Goal: Complete application form: Complete application form

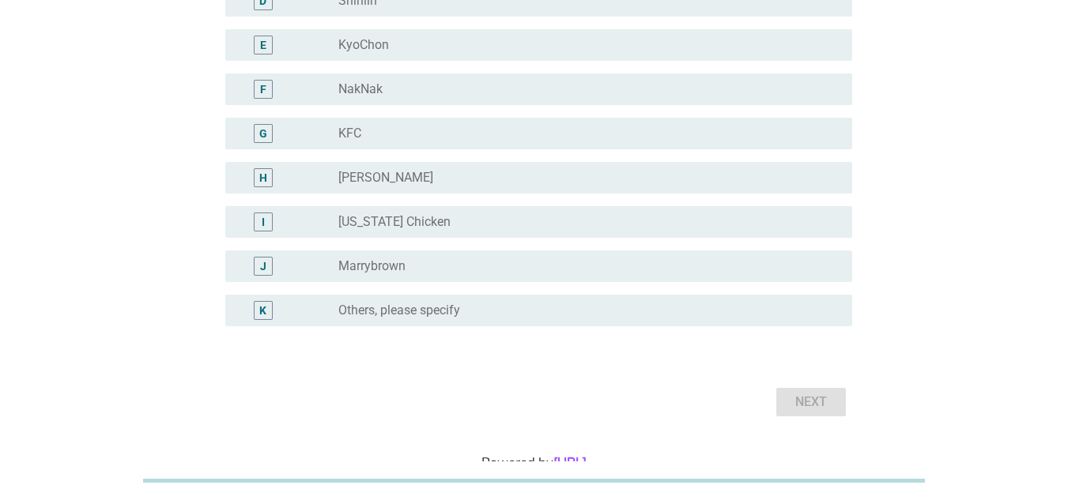
scroll to position [237, 0]
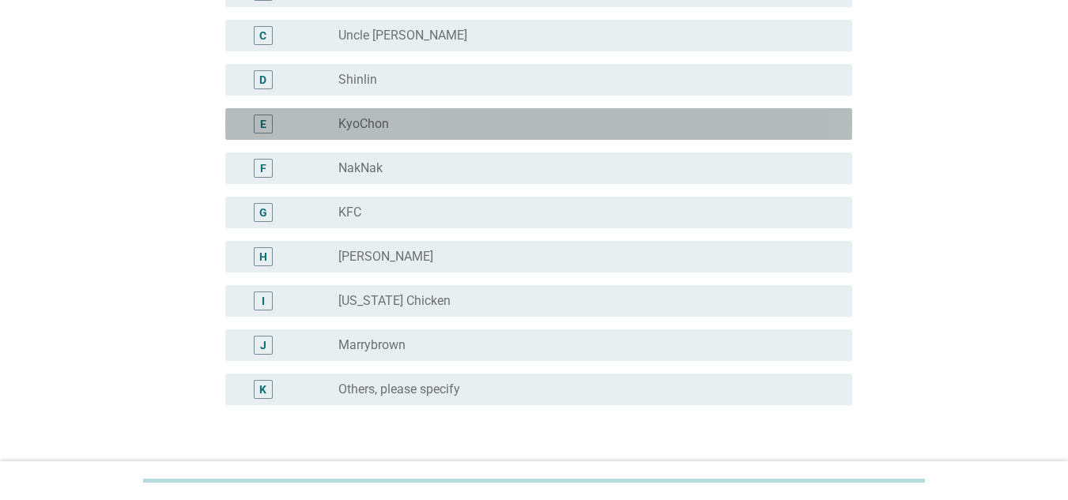
click at [427, 128] on div "radio_button_unchecked KyoChon" at bounding box center [582, 124] width 488 height 16
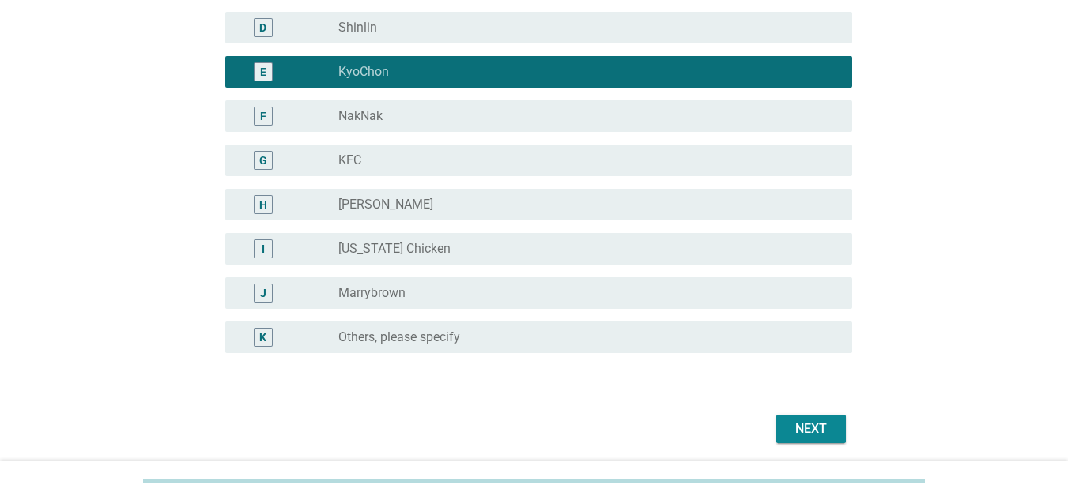
scroll to position [316, 0]
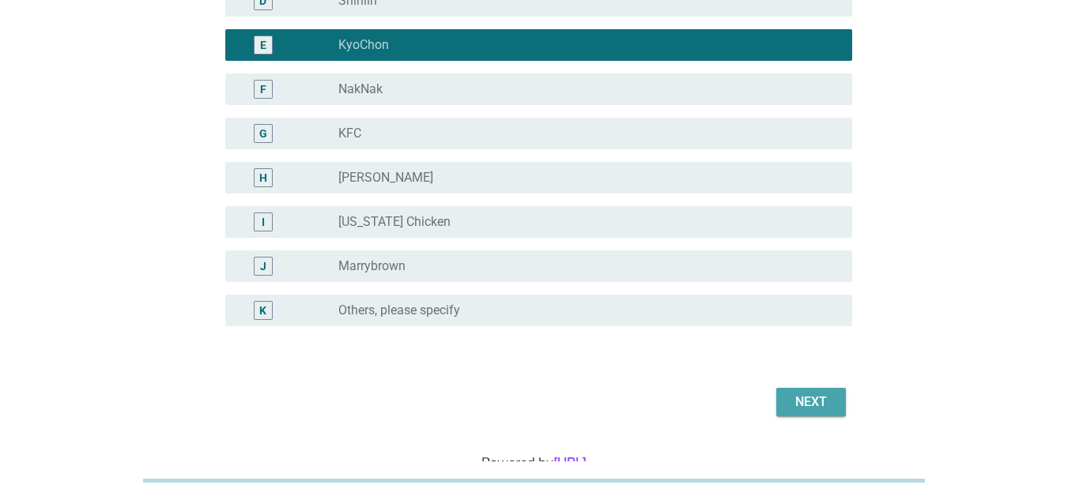
click at [804, 401] on div "Next" at bounding box center [811, 402] width 44 height 19
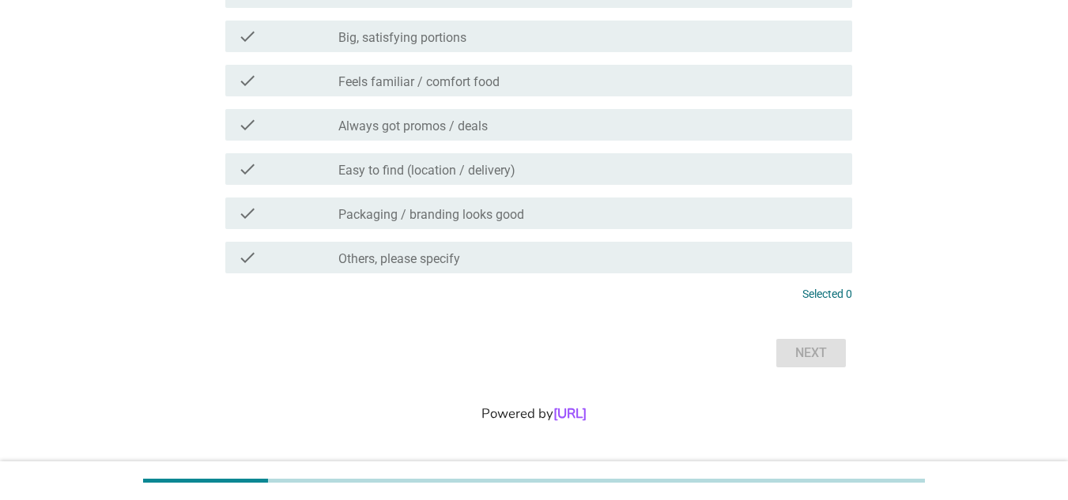
scroll to position [0, 0]
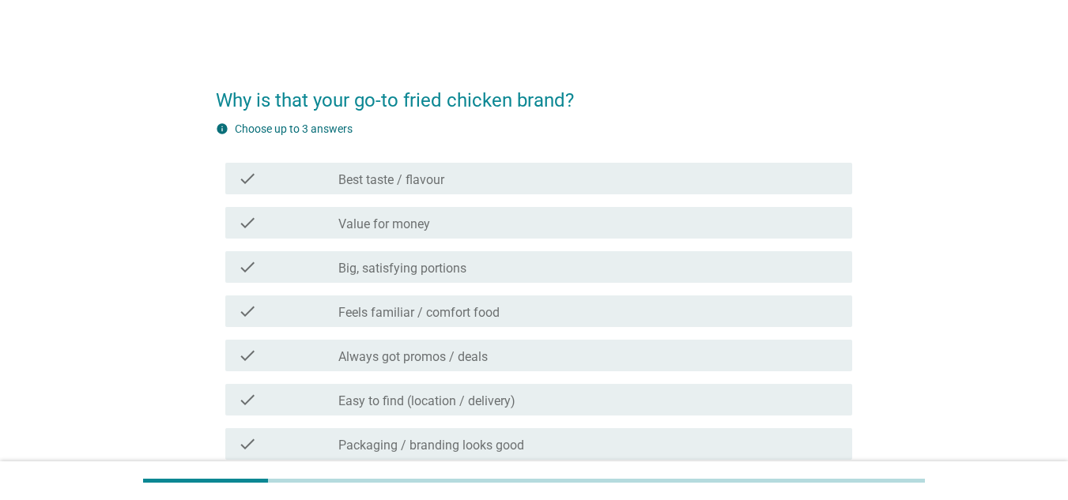
click at [629, 158] on div "check check_box_outline_blank Best taste / flavour" at bounding box center [534, 178] width 636 height 44
click at [632, 179] on div "check_box_outline_blank Best taste / flavour" at bounding box center [588, 178] width 501 height 19
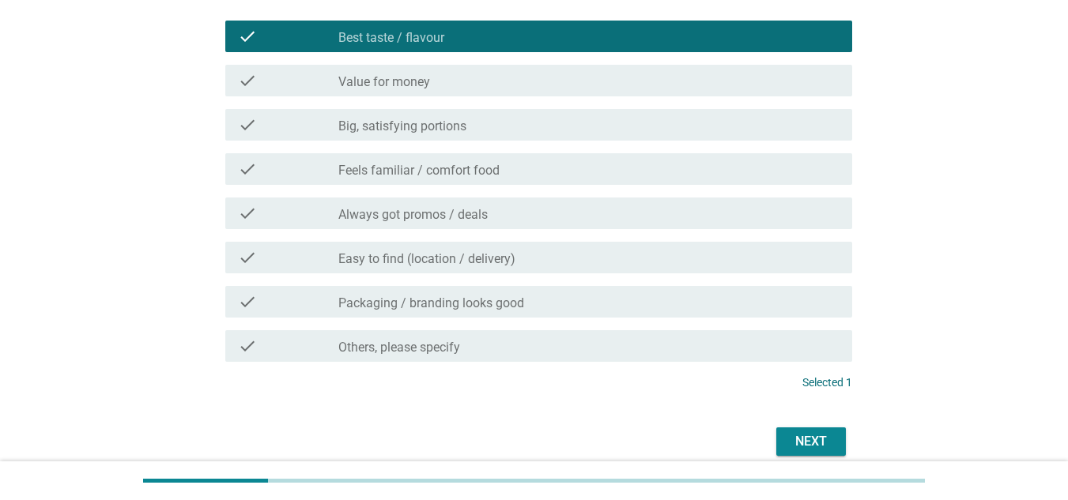
scroll to position [158, 0]
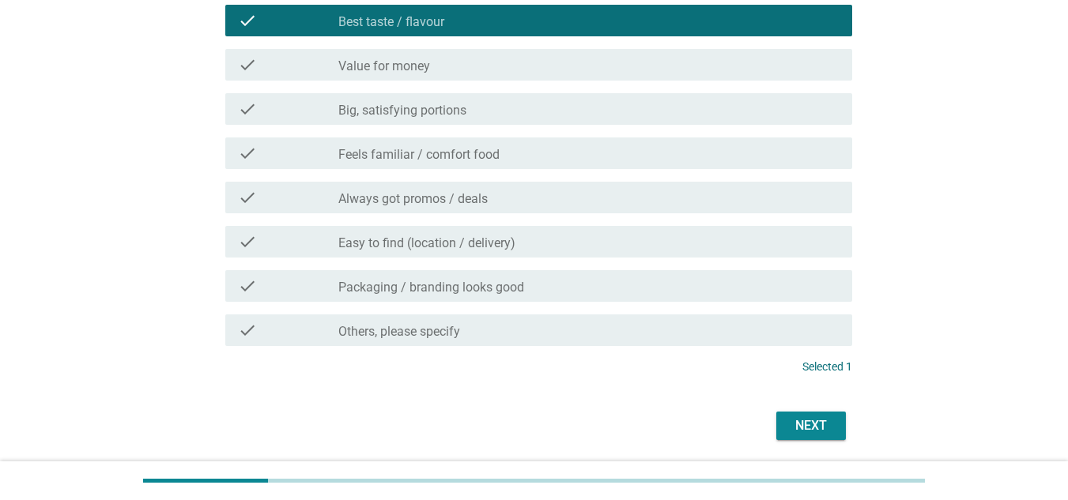
click at [699, 277] on div "check_box_outline_blank Packaging / branding looks good" at bounding box center [588, 286] width 501 height 19
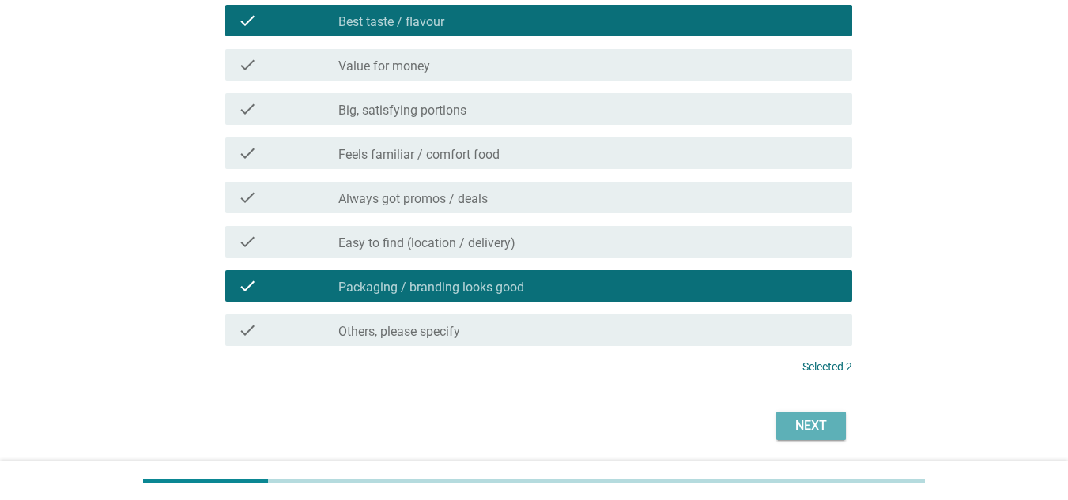
click at [827, 413] on button "Next" at bounding box center [811, 426] width 70 height 28
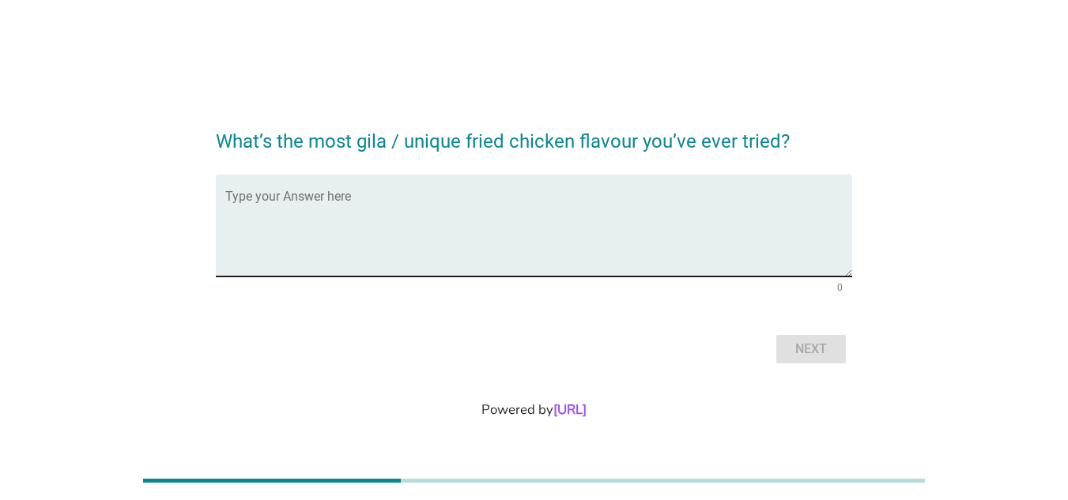
click at [665, 184] on div "Type your Answer here" at bounding box center [538, 226] width 627 height 102
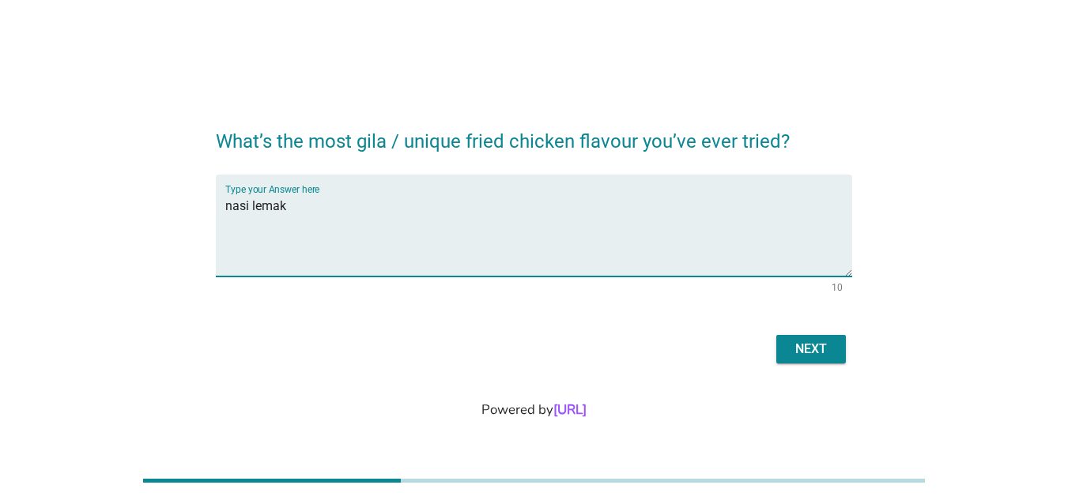
type textarea "nasi lemak"
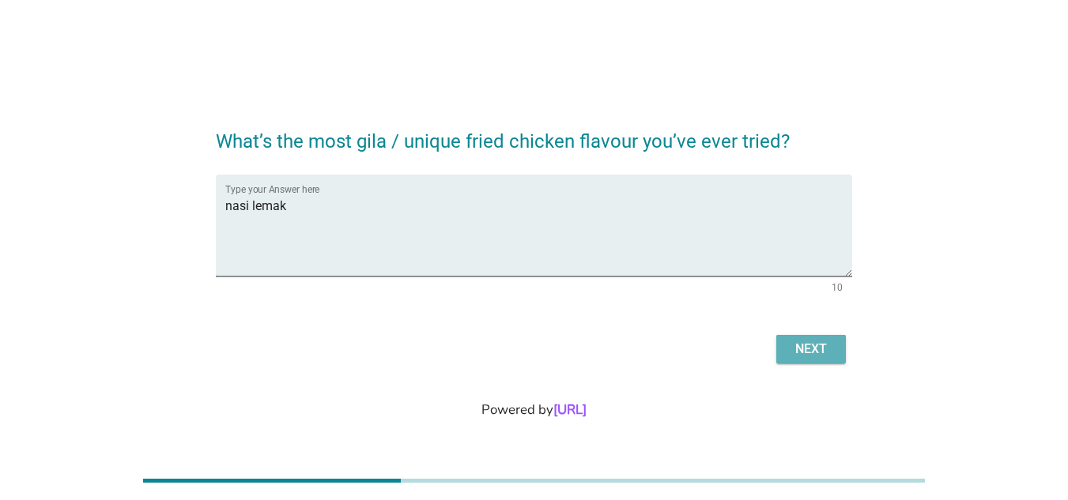
click at [836, 341] on button "Next" at bounding box center [811, 349] width 70 height 28
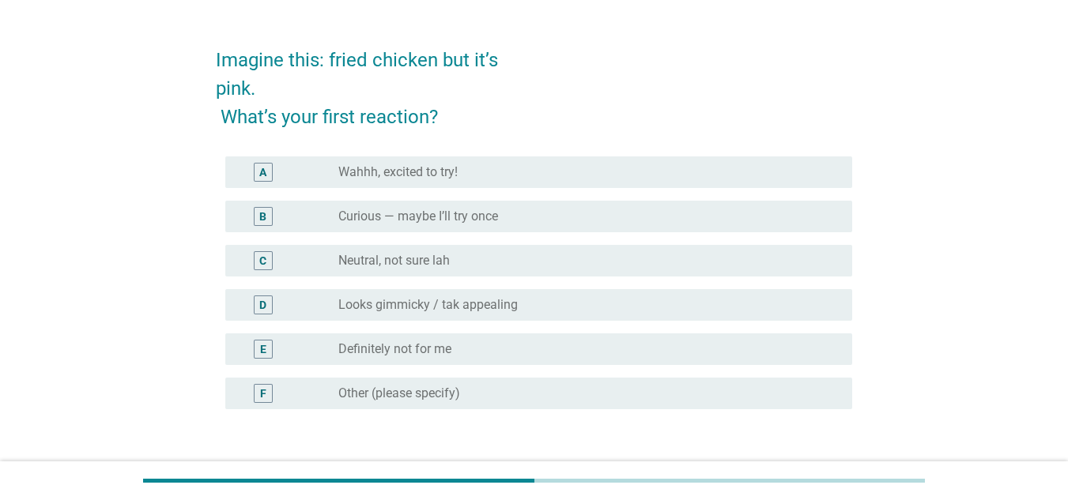
scroll to position [79, 0]
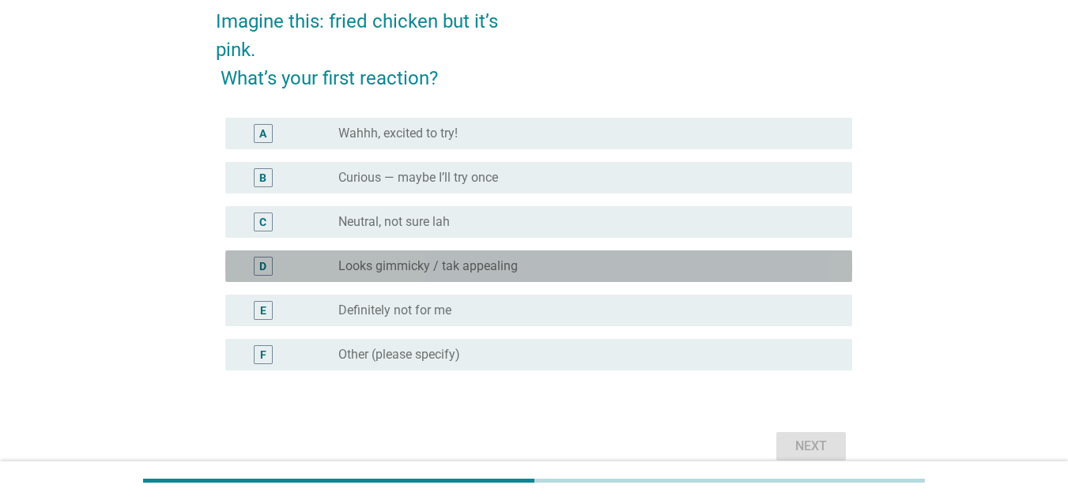
click at [591, 262] on div "radio_button_unchecked Looks gimmicky / tak appealing" at bounding box center [582, 266] width 488 height 16
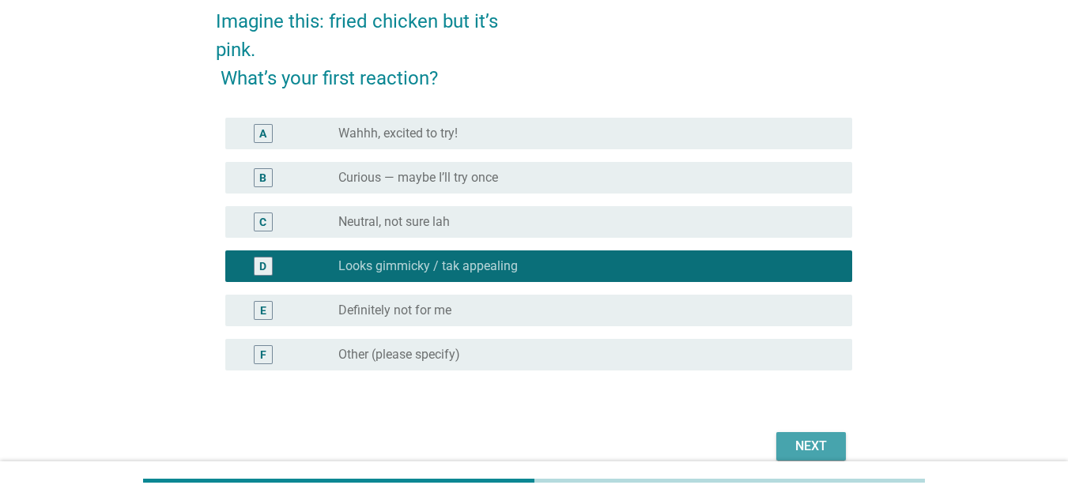
click at [825, 451] on div "Next" at bounding box center [811, 446] width 44 height 19
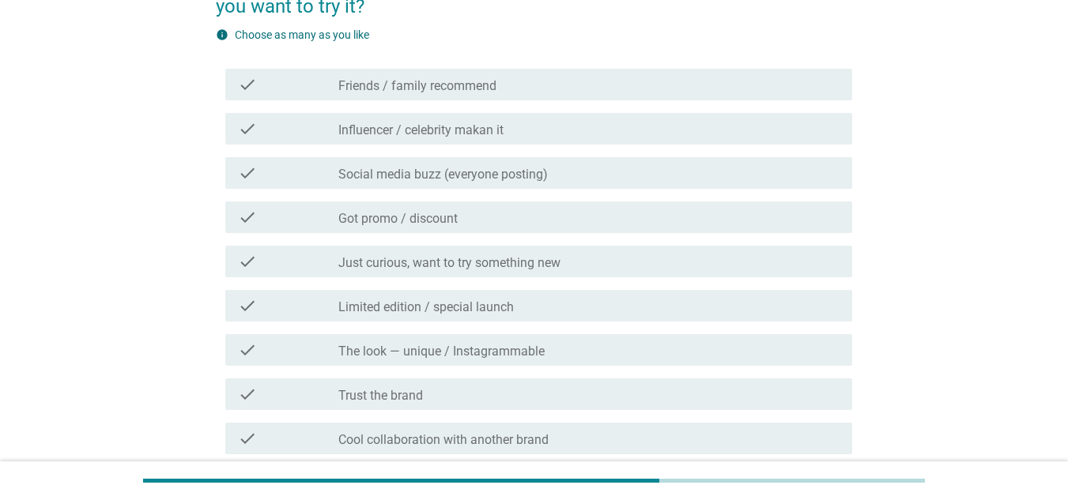
scroll to position [158, 0]
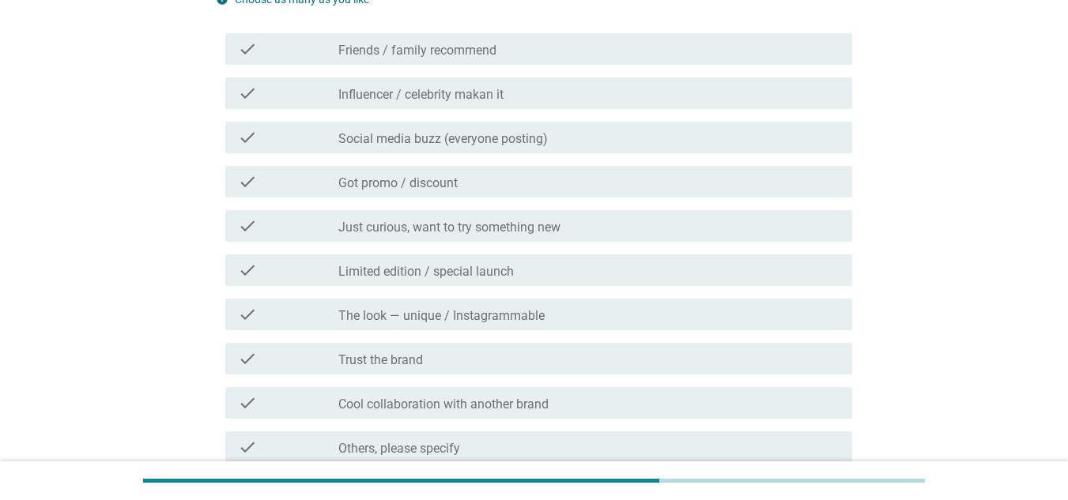
click at [772, 137] on div "check_box_outline_blank Social media buzz (everyone posting)" at bounding box center [588, 137] width 501 height 19
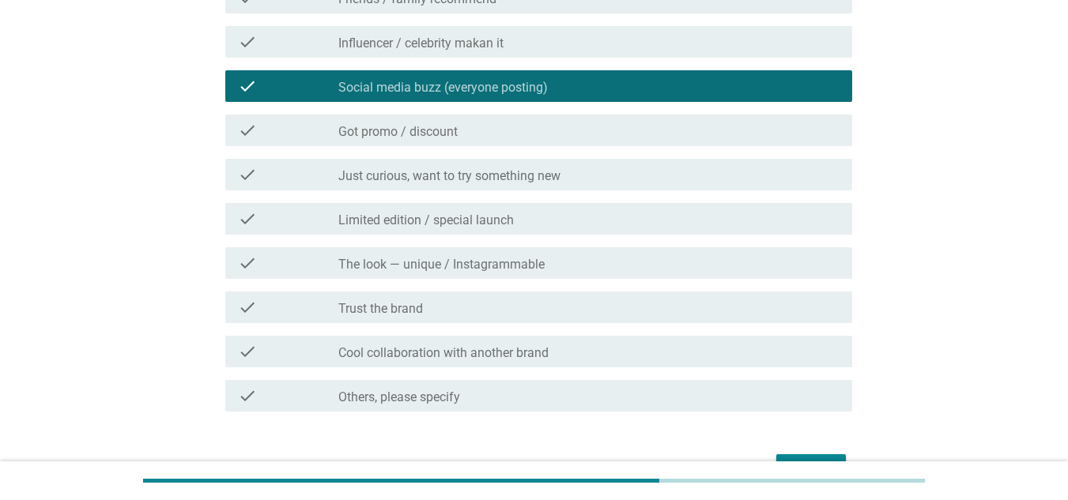
scroll to position [237, 0]
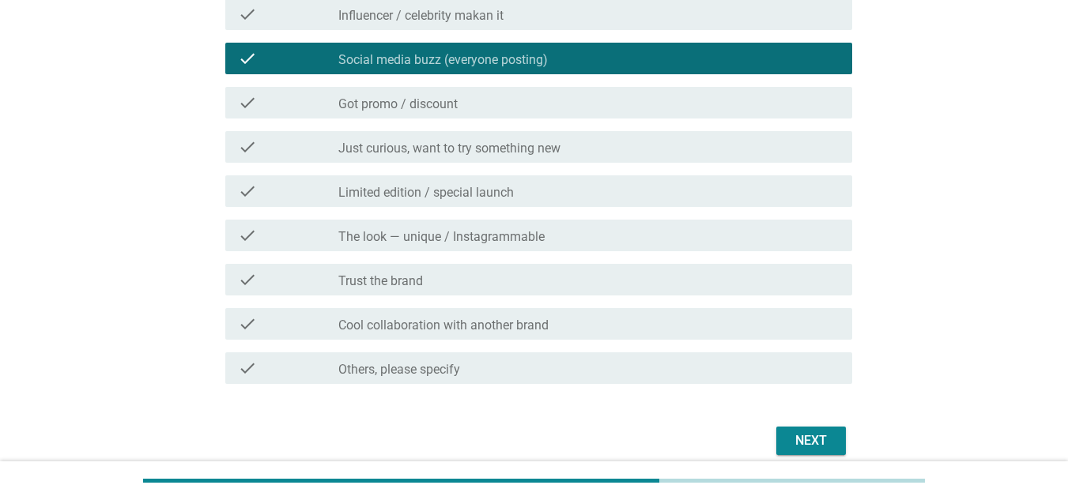
click at [798, 210] on div "check check_box_outline_blank Limited edition / special launch" at bounding box center [534, 191] width 636 height 44
click at [801, 190] on div "check_box_outline_blank Limited edition / special launch" at bounding box center [588, 191] width 501 height 19
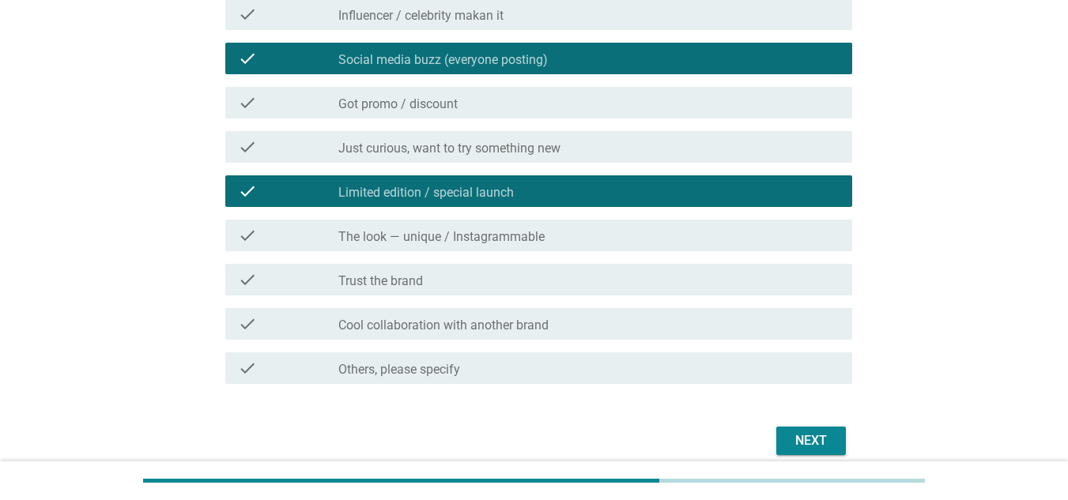
click at [813, 154] on div "check_box_outline_blank Just curious, want to try something new" at bounding box center [588, 147] width 501 height 19
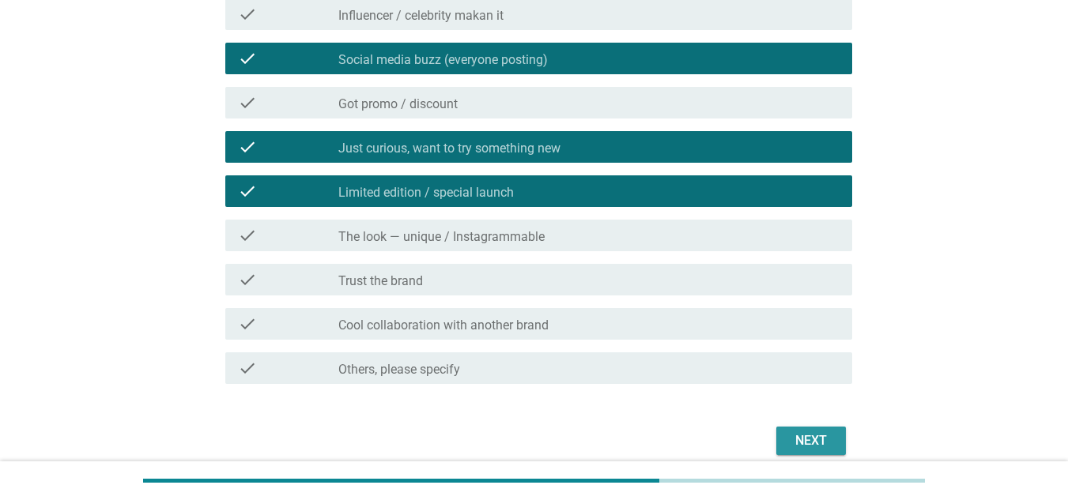
click at [819, 434] on div "Next" at bounding box center [811, 440] width 44 height 19
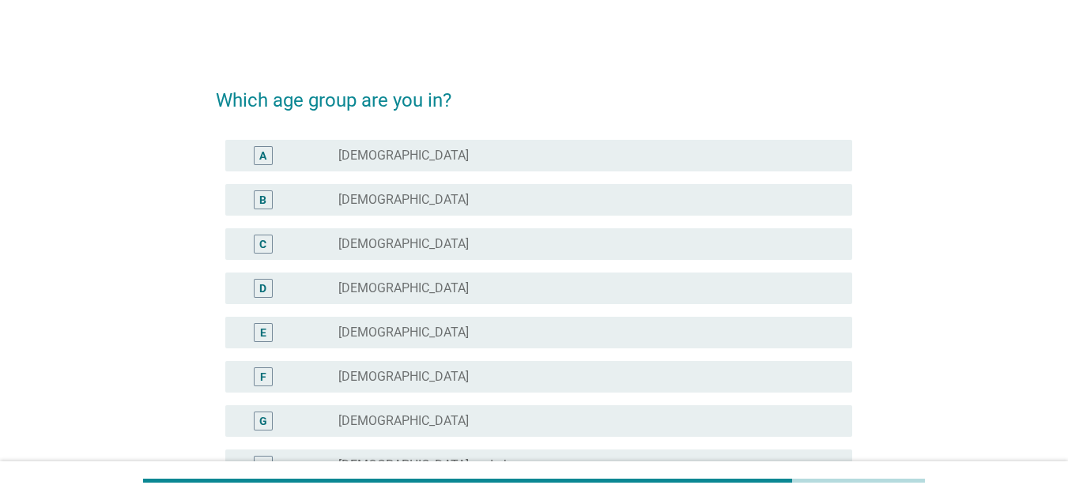
click at [466, 140] on div "A radio_button_unchecked [DEMOGRAPHIC_DATA]" at bounding box center [538, 156] width 627 height 32
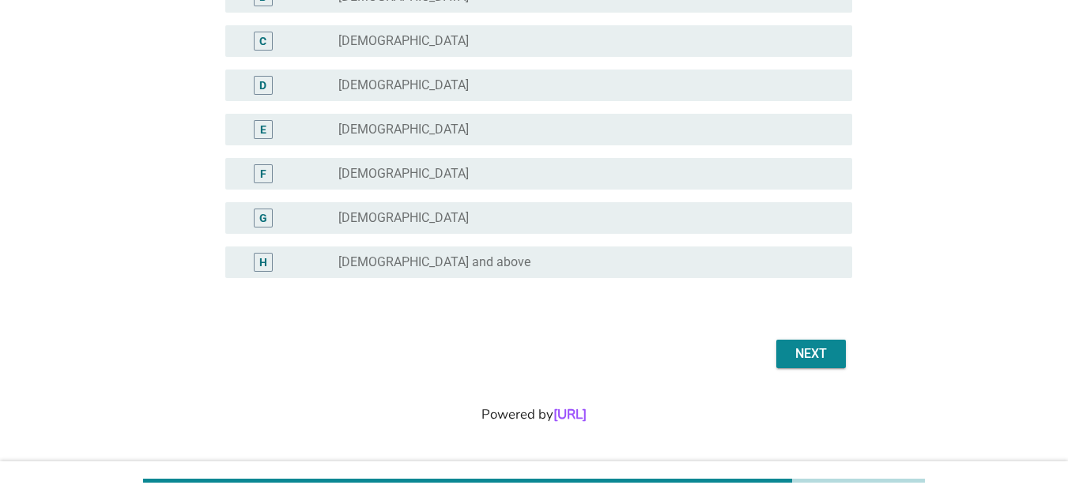
scroll to position [204, 0]
click at [841, 357] on button "Next" at bounding box center [811, 353] width 70 height 28
